Goal: Task Accomplishment & Management: Complete application form

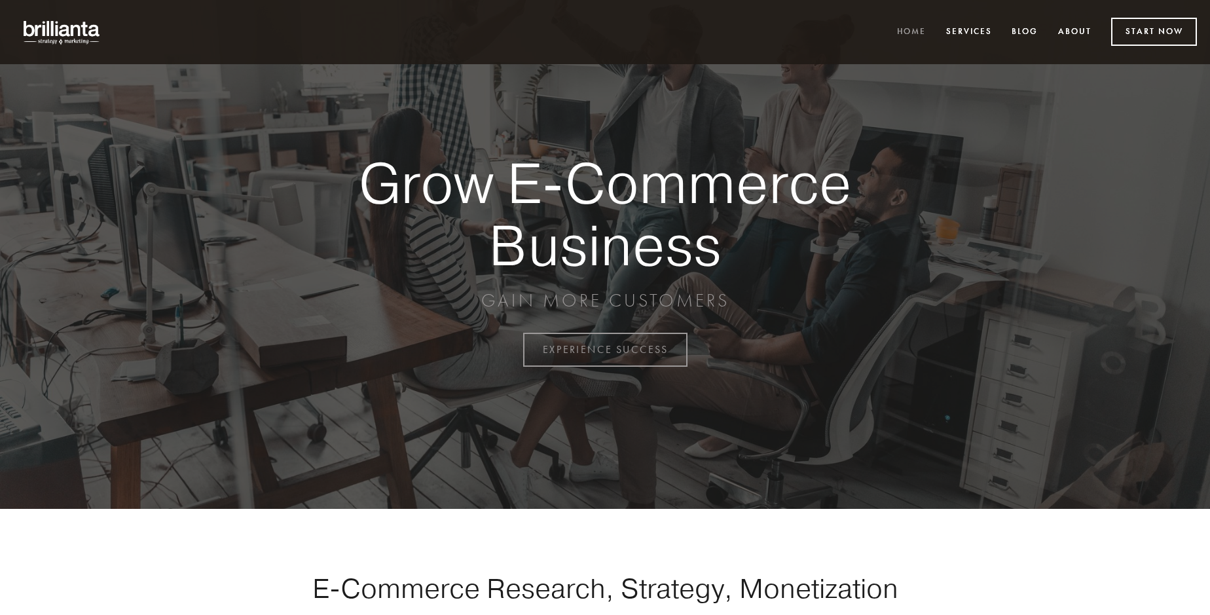
scroll to position [3431, 0]
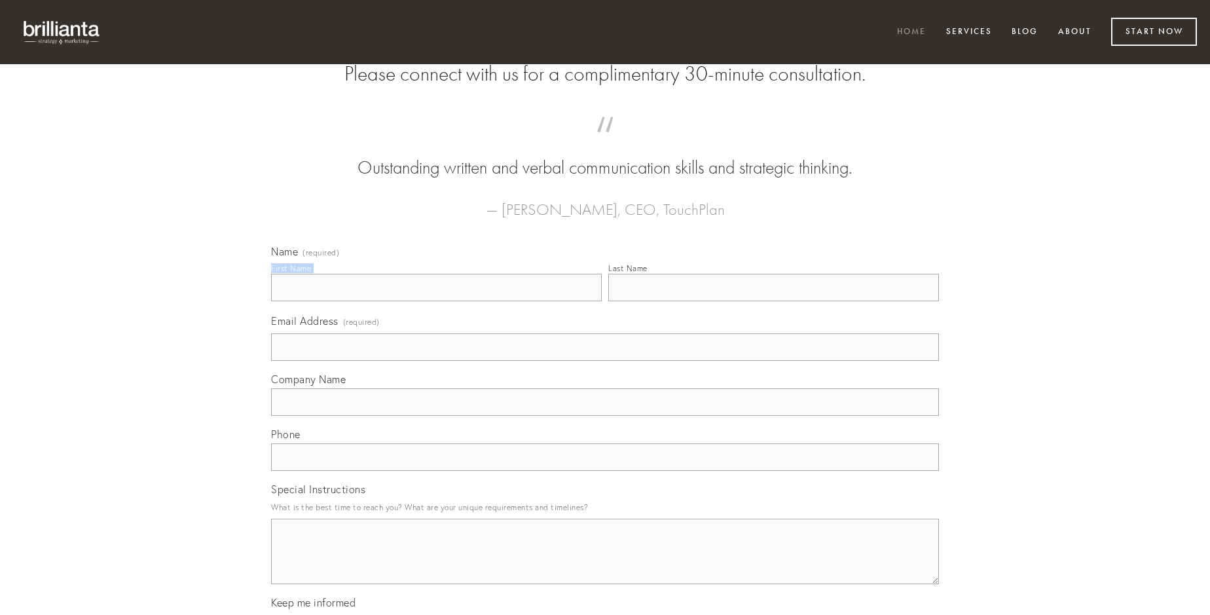
type input "[PERSON_NAME]"
click at [773, 301] on input "Last Name" at bounding box center [773, 287] width 331 height 27
type input "[PERSON_NAME]"
click at [605, 361] on input "Email Address (required)" at bounding box center [605, 346] width 668 height 27
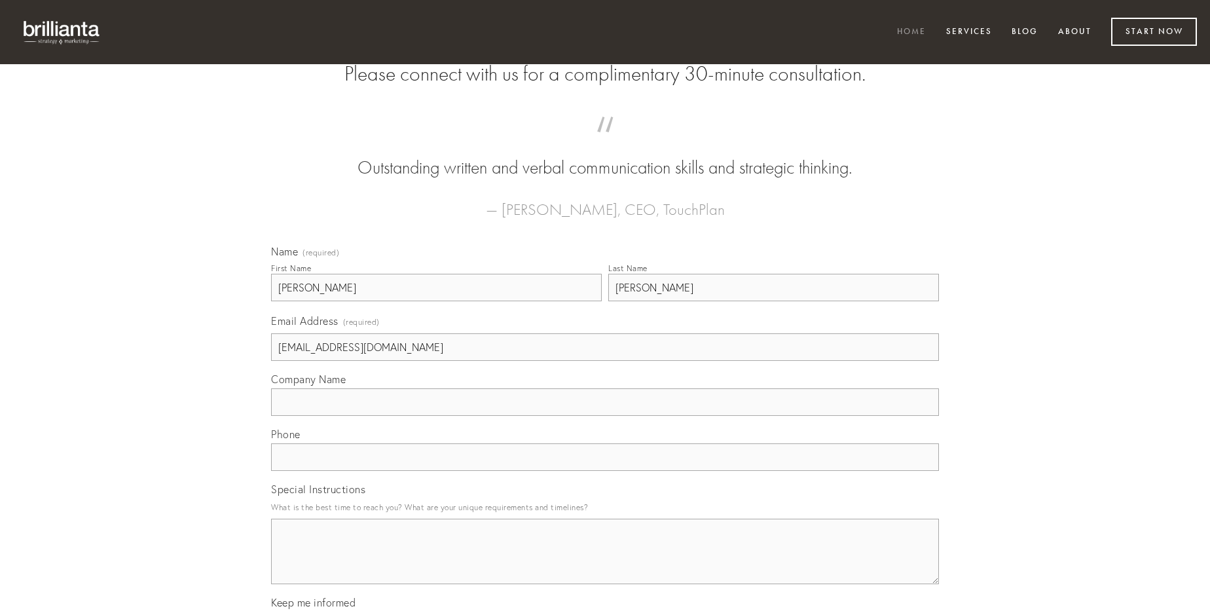
type input "[EMAIL_ADDRESS][DOMAIN_NAME]"
click at [605, 416] on input "Company Name" at bounding box center [605, 401] width 668 height 27
type input "baiulus"
click at [605, 471] on input "text" at bounding box center [605, 456] width 668 height 27
click at [605, 563] on textarea "Special Instructions" at bounding box center [605, 550] width 668 height 65
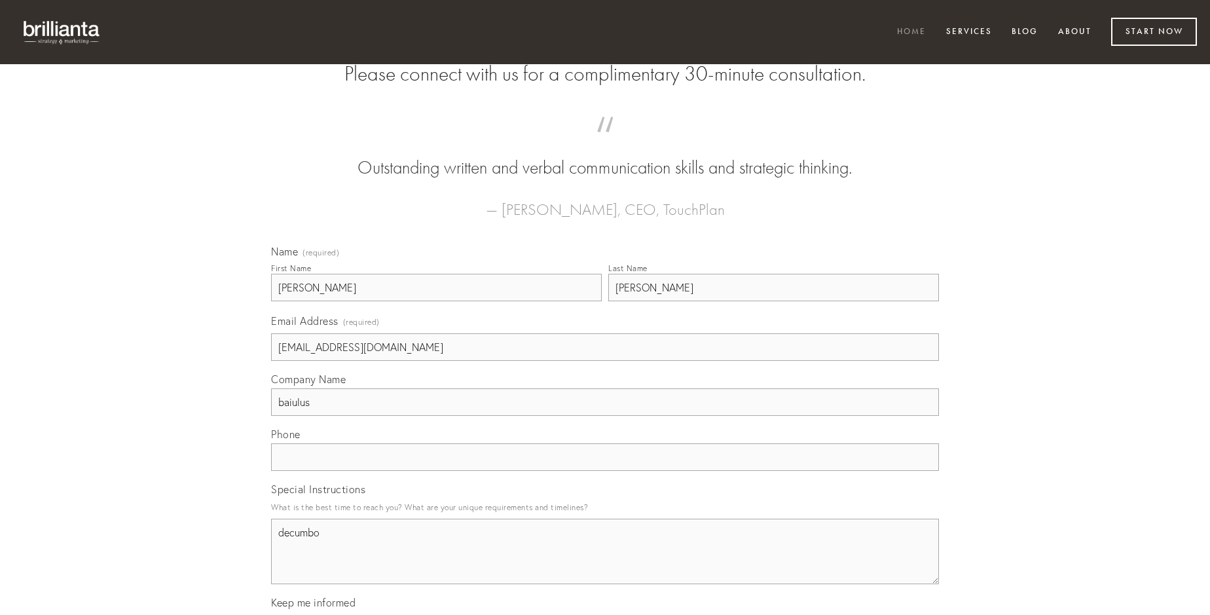
type textarea "decumbo"
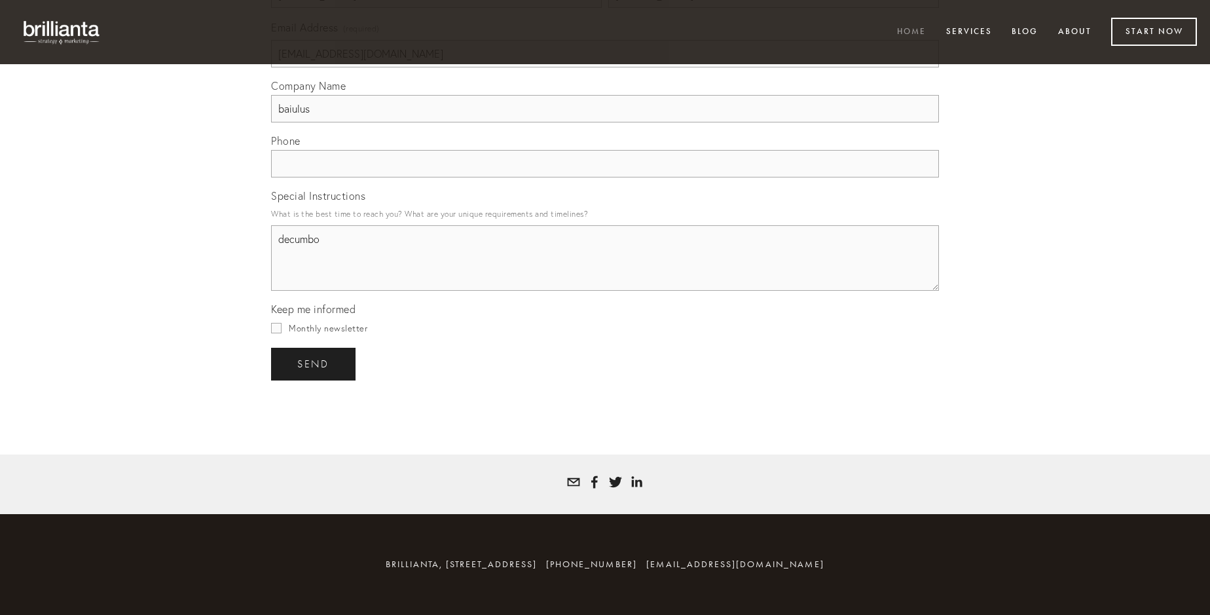
click at [314, 363] on span "send" at bounding box center [313, 364] width 32 height 12
